Goal: Navigation & Orientation: Find specific page/section

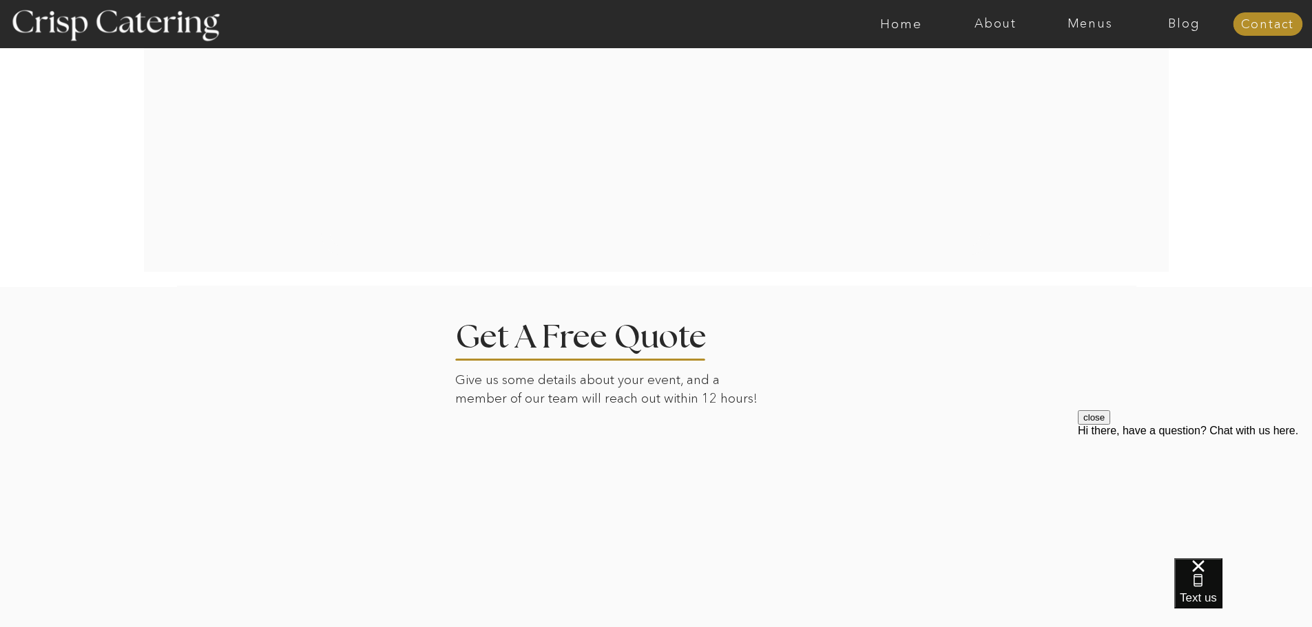
scroll to position [2735, 0]
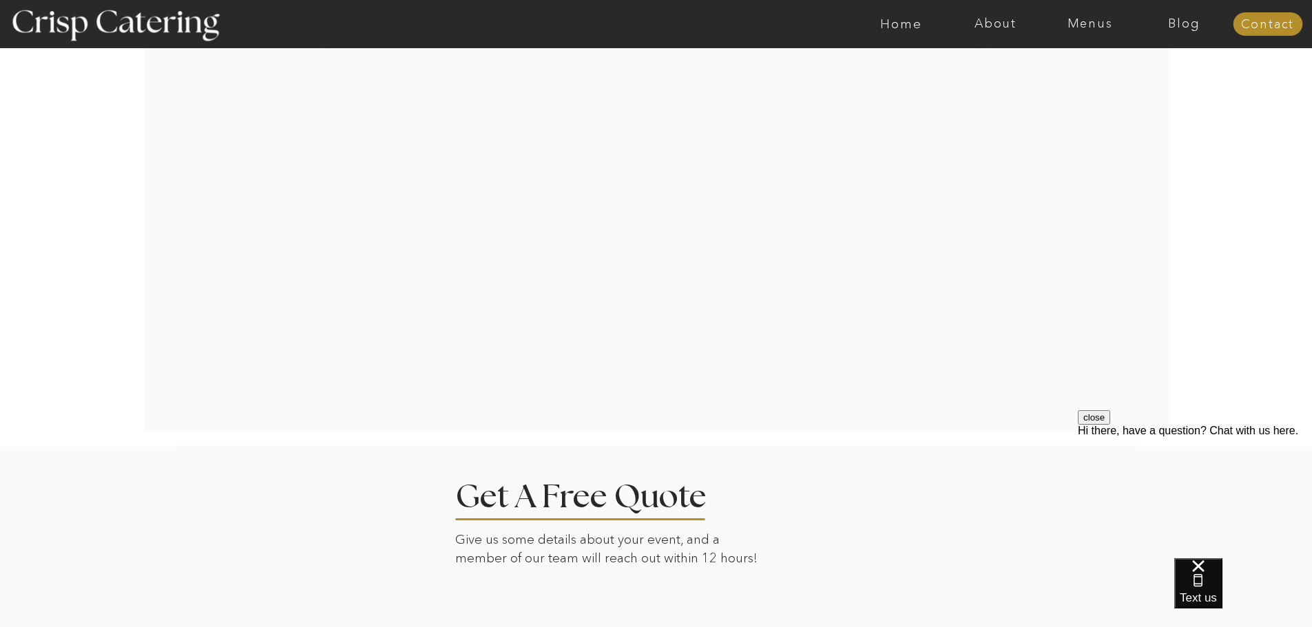
click at [1101, 18] on nav "Menus" at bounding box center [1090, 24] width 94 height 14
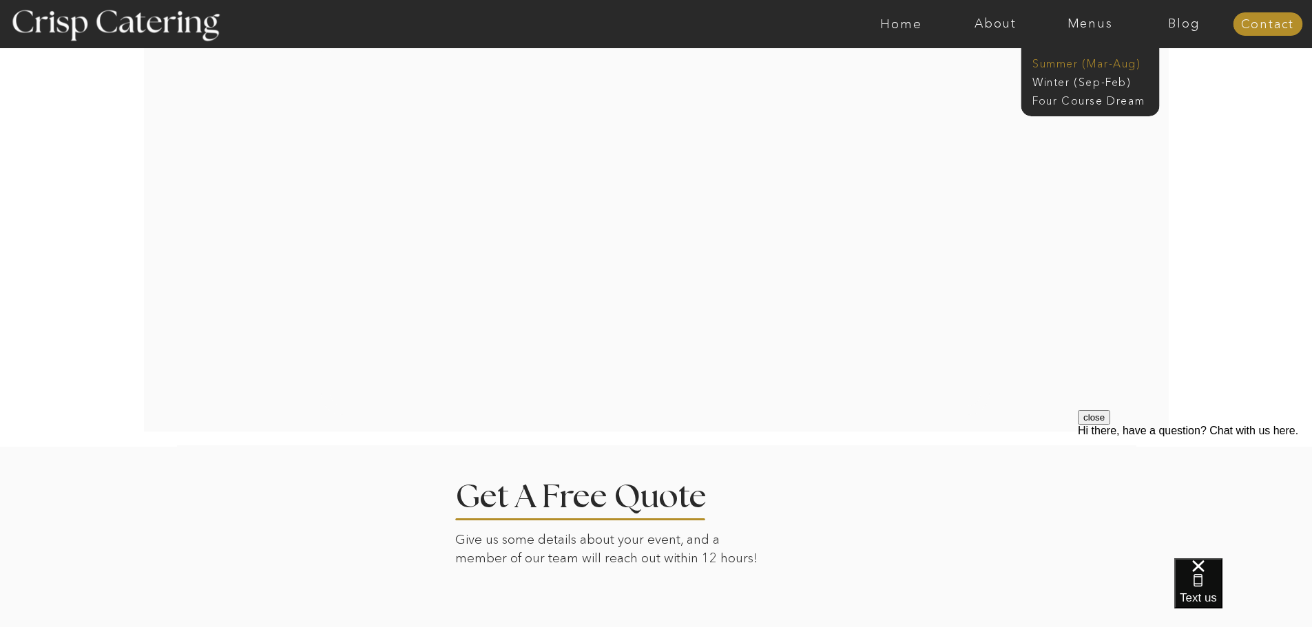
click at [1097, 66] on nav "Summer (Mar-Aug)" at bounding box center [1093, 62] width 123 height 13
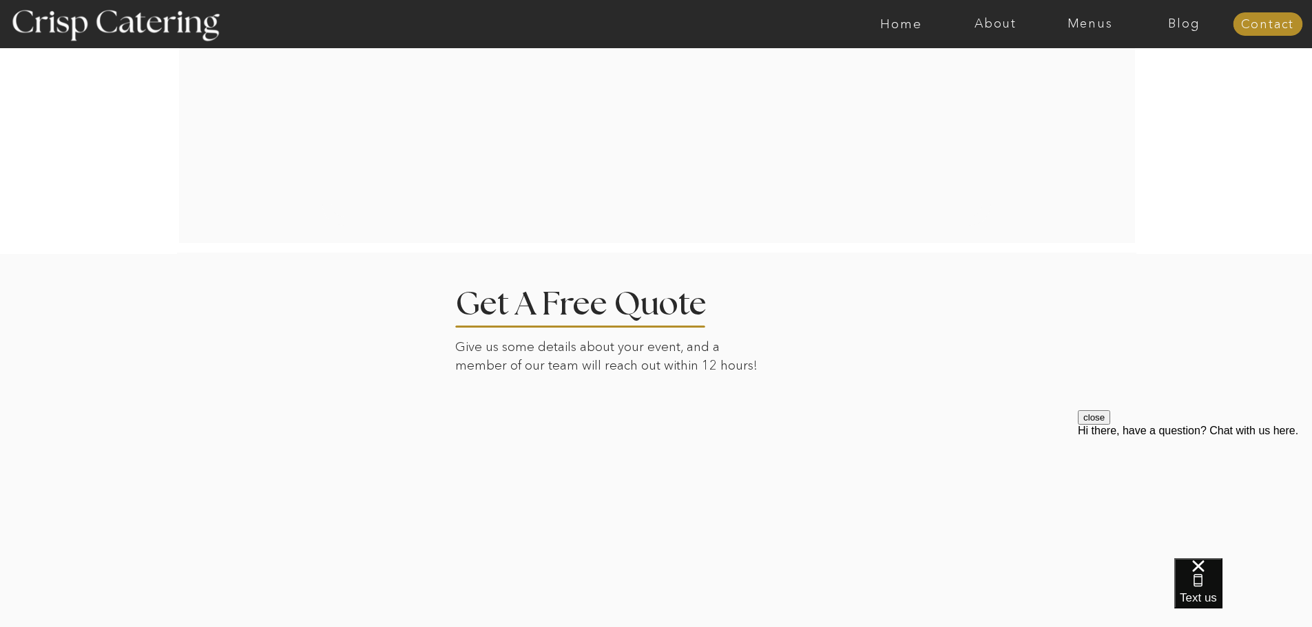
scroll to position [2783, 0]
